Goal: Task Accomplishment & Management: Use online tool/utility

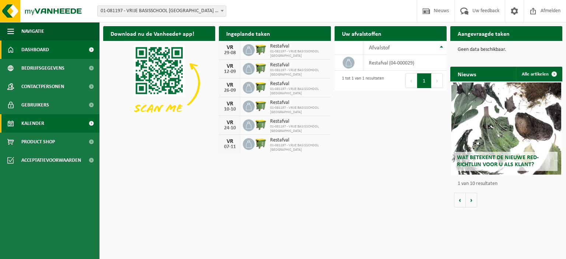
click at [39, 123] on span "Kalender" at bounding box center [32, 123] width 23 height 18
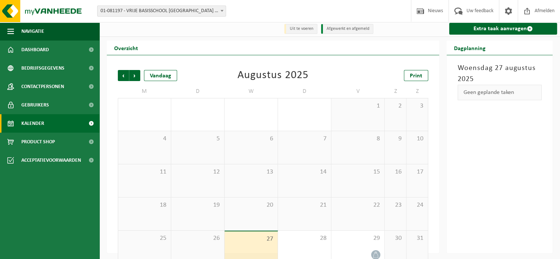
scroll to position [14, 0]
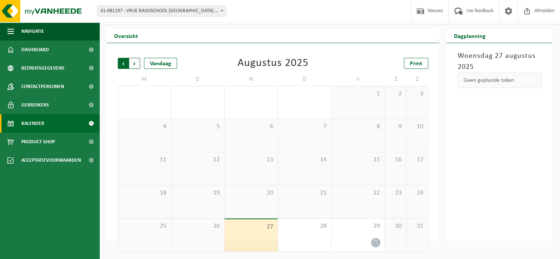
click at [135, 64] on span "Volgende" at bounding box center [134, 63] width 11 height 11
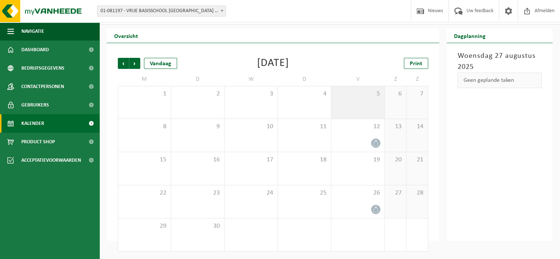
click at [374, 97] on span "5" at bounding box center [358, 94] width 46 height 8
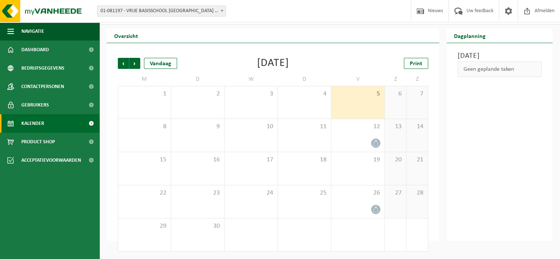
click at [373, 97] on span "5" at bounding box center [358, 94] width 46 height 8
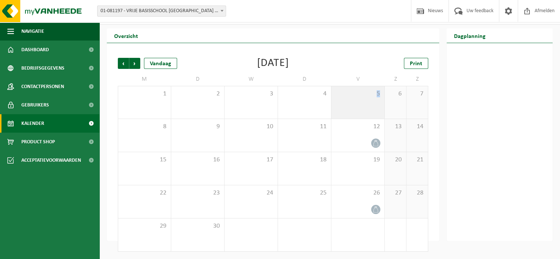
click at [372, 97] on span "5" at bounding box center [358, 94] width 46 height 8
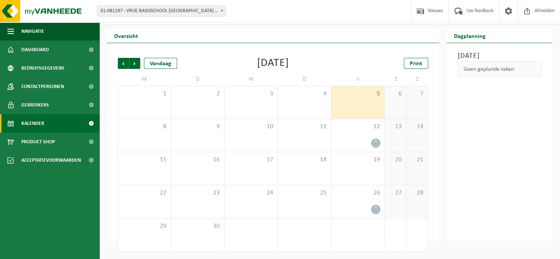
click at [502, 59] on h3 "Vrijdag 5 september 2025" at bounding box center [500, 55] width 84 height 11
click at [369, 105] on div "5" at bounding box center [357, 102] width 53 height 32
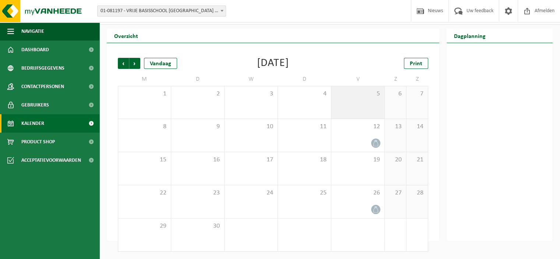
drag, startPoint x: 368, startPoint y: 103, endPoint x: 359, endPoint y: 104, distance: 8.5
click at [359, 104] on div "5" at bounding box center [357, 102] width 53 height 32
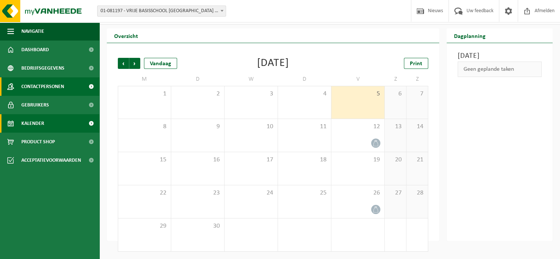
click at [46, 87] on span "Contactpersonen" at bounding box center [42, 86] width 43 height 18
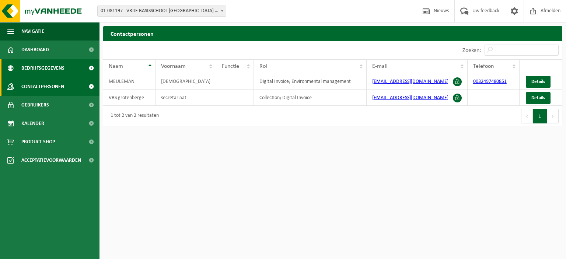
click at [55, 71] on span "Bedrijfsgegevens" at bounding box center [42, 68] width 43 height 18
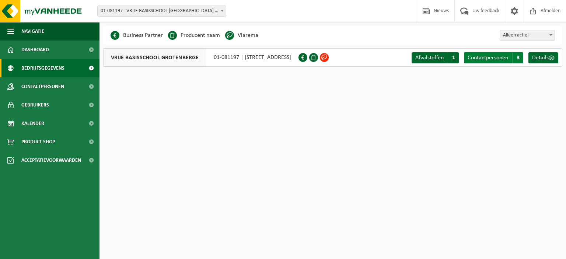
click at [496, 59] on span "Contactpersonen" at bounding box center [487, 58] width 41 height 6
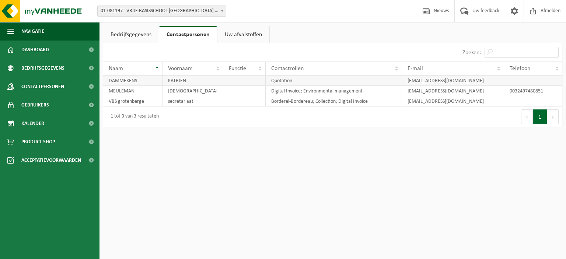
click at [140, 81] on td "DAMMEKENS" at bounding box center [132, 80] width 59 height 10
click at [117, 81] on td "DAMMEKENS" at bounding box center [132, 80] width 59 height 10
drag, startPoint x: 105, startPoint y: 78, endPoint x: 489, endPoint y: 80, distance: 383.7
click at [489, 80] on tr "DAMMEKENS KATRIEN Quotation katrien.dammekens@outlook.com" at bounding box center [332, 80] width 459 height 10
click at [191, 32] on link "Contactpersonen" at bounding box center [188, 34] width 58 height 17
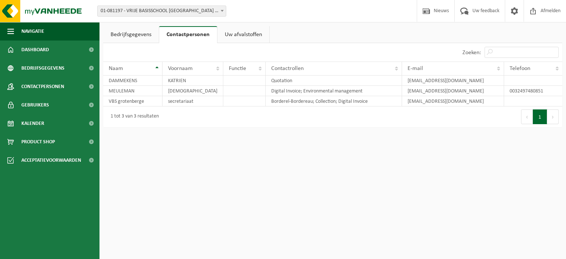
click at [141, 38] on link "Bedrijfsgegevens" at bounding box center [131, 34] width 56 height 17
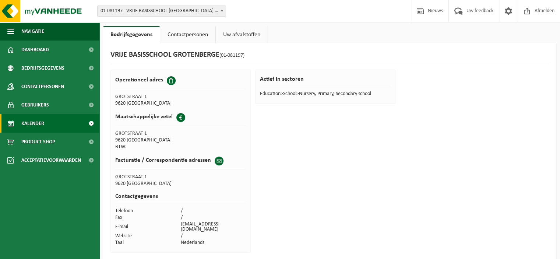
click at [47, 126] on link "Kalender" at bounding box center [49, 123] width 99 height 18
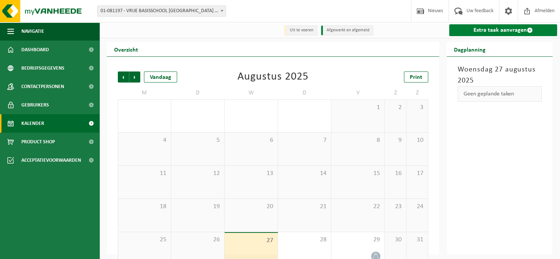
click at [499, 32] on link "Extra taak aanvragen" at bounding box center [503, 30] width 108 height 12
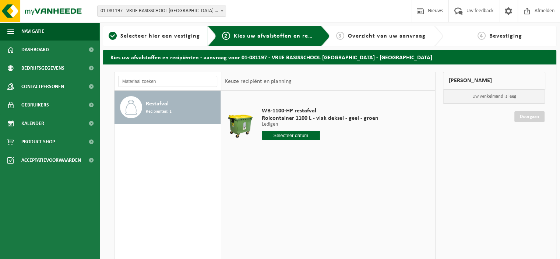
click at [292, 136] on input "text" at bounding box center [291, 135] width 59 height 9
click at [344, 153] on icon at bounding box center [345, 152] width 12 height 12
click at [320, 176] on div "5" at bounding box center [320, 177] width 13 height 12
type input "Van 2025-09-05"
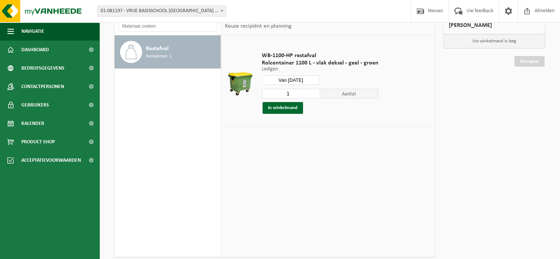
scroll to position [53, 0]
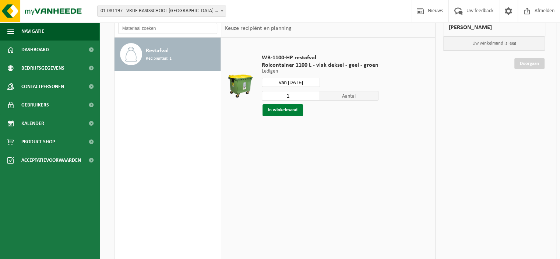
click at [281, 109] on button "In winkelmand" at bounding box center [283, 110] width 41 height 12
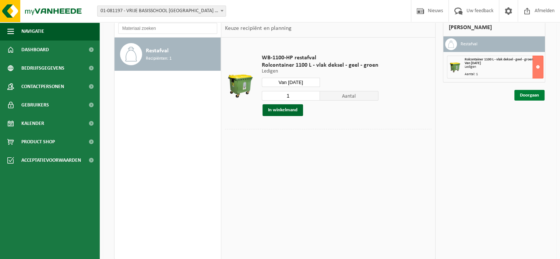
click at [529, 94] on link "Doorgaan" at bounding box center [529, 95] width 30 height 11
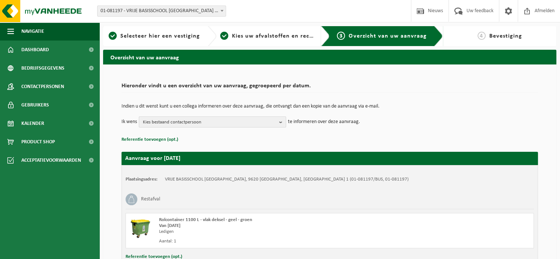
click at [281, 121] on b "button" at bounding box center [282, 122] width 7 height 10
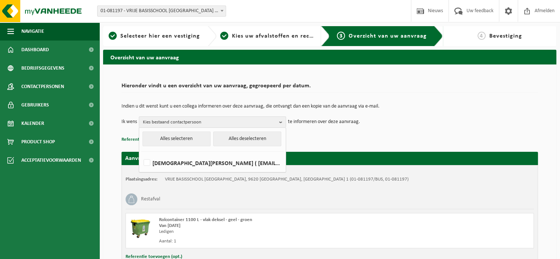
click at [331, 133] on div "Indien u dit wenst kunt u een collega informeren over deze aanvraag, die ontvan…" at bounding box center [330, 115] width 416 height 38
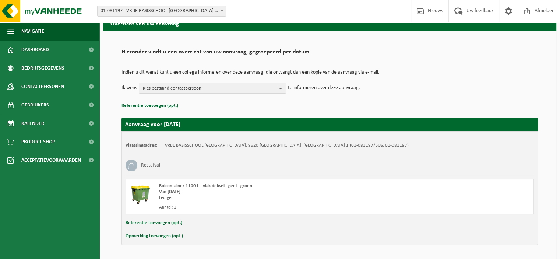
scroll to position [56, 0]
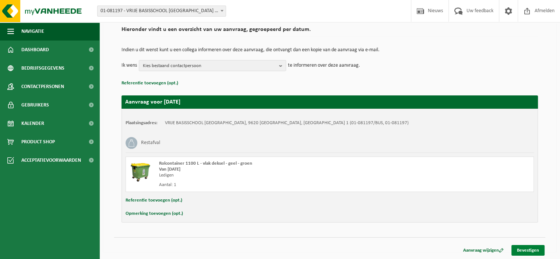
click at [524, 248] on link "Bevestigen" at bounding box center [527, 250] width 33 height 11
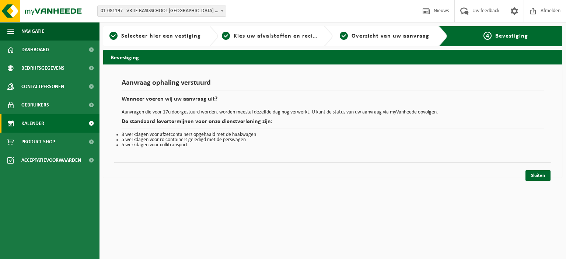
click at [53, 124] on link "Kalender" at bounding box center [49, 123] width 99 height 18
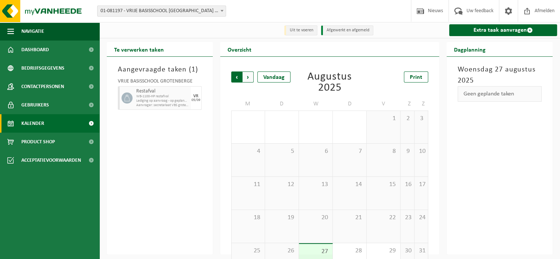
click at [248, 78] on span "Volgende" at bounding box center [248, 76] width 11 height 11
